Goal: Task Accomplishment & Management: Use online tool/utility

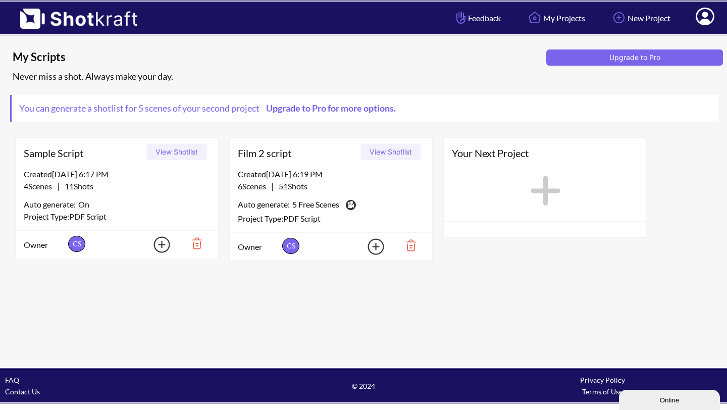
click at [393, 151] on button "View Shotlist" at bounding box center [391, 152] width 61 height 16
